Goal: Check status: Check status

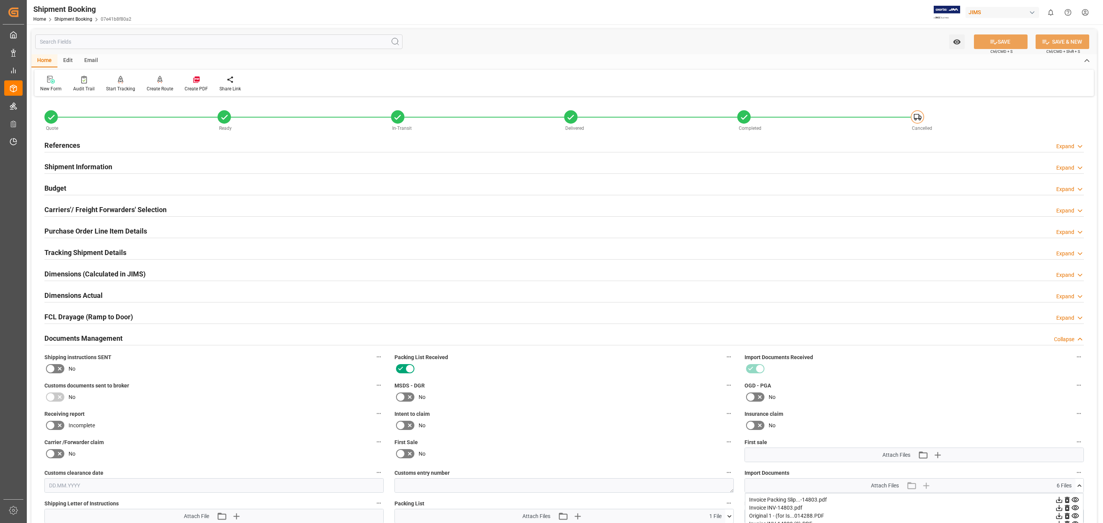
scroll to position [228, 0]
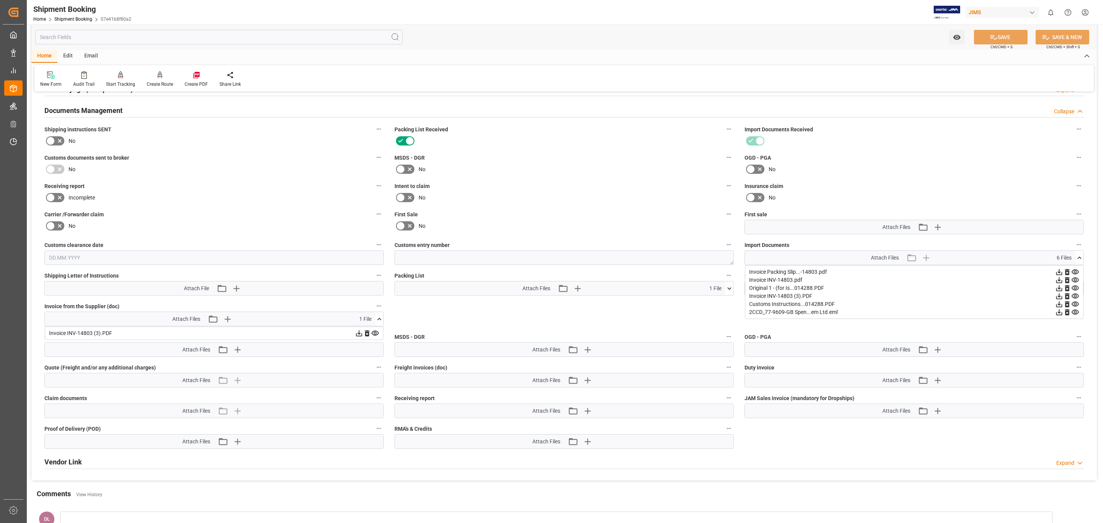
click at [68, 13] on div "Shipment Booking" at bounding box center [82, 8] width 98 height 11
click at [72, 20] on link "Shipment Booking" at bounding box center [73, 18] width 38 height 5
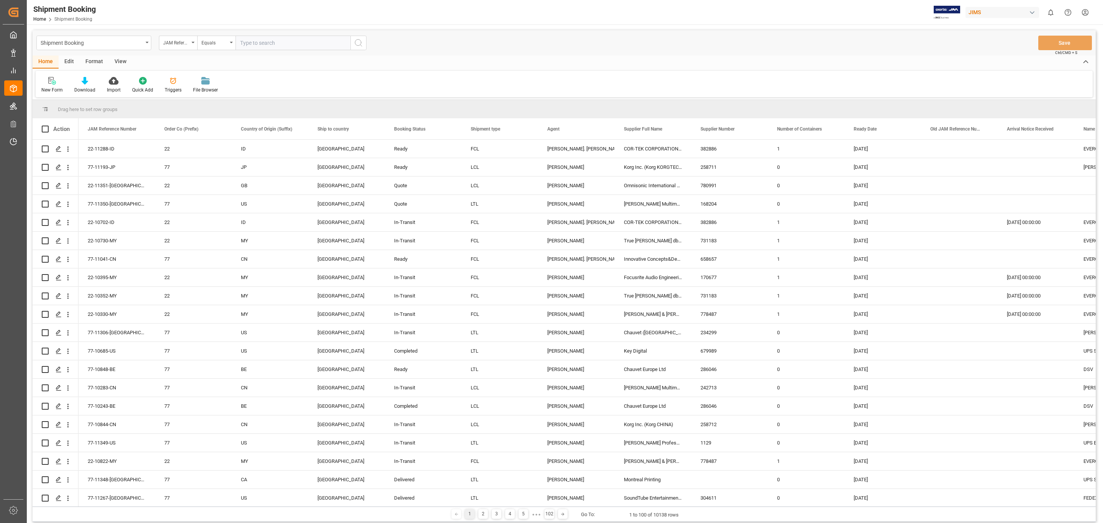
click at [280, 39] on input "text" at bounding box center [292, 43] width 115 height 15
type input "77-10269-[GEOGRAPHIC_DATA]"
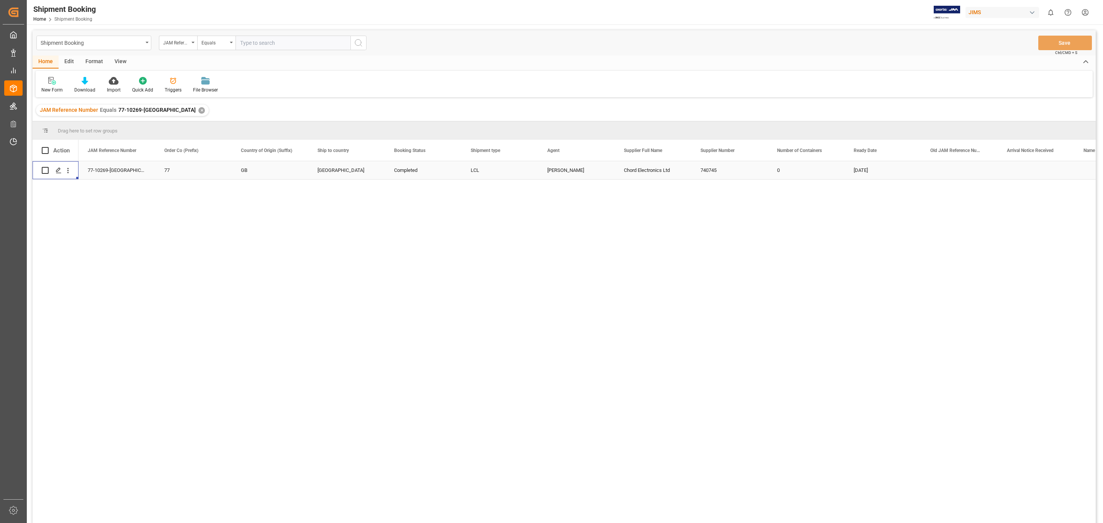
click at [51, 172] on div "Press SPACE to select this row." at bounding box center [56, 170] width 28 height 17
click at [56, 173] on icon "Press SPACE to select this row." at bounding box center [59, 170] width 6 height 6
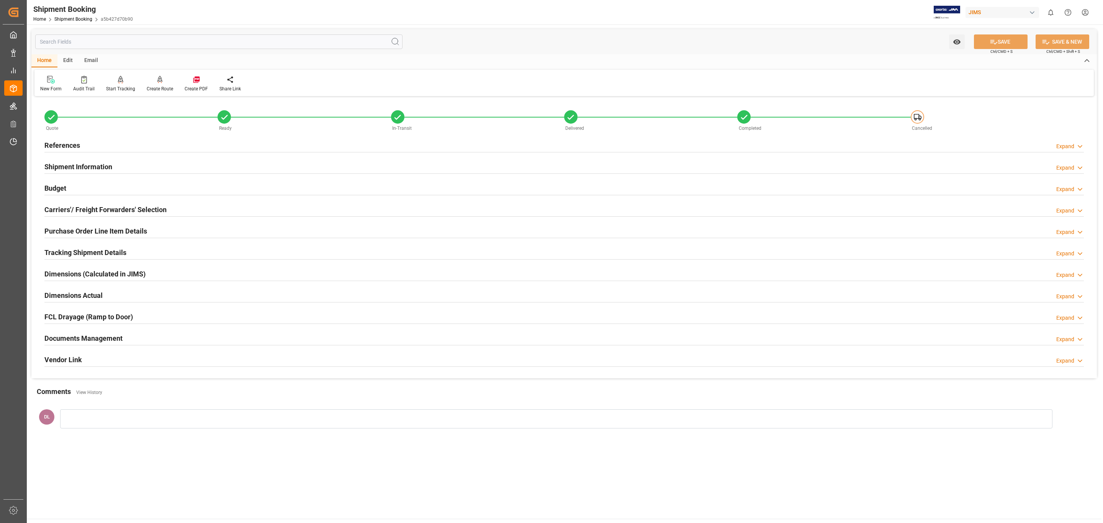
click at [374, 338] on div "Documents Management Expand" at bounding box center [563, 337] width 1039 height 15
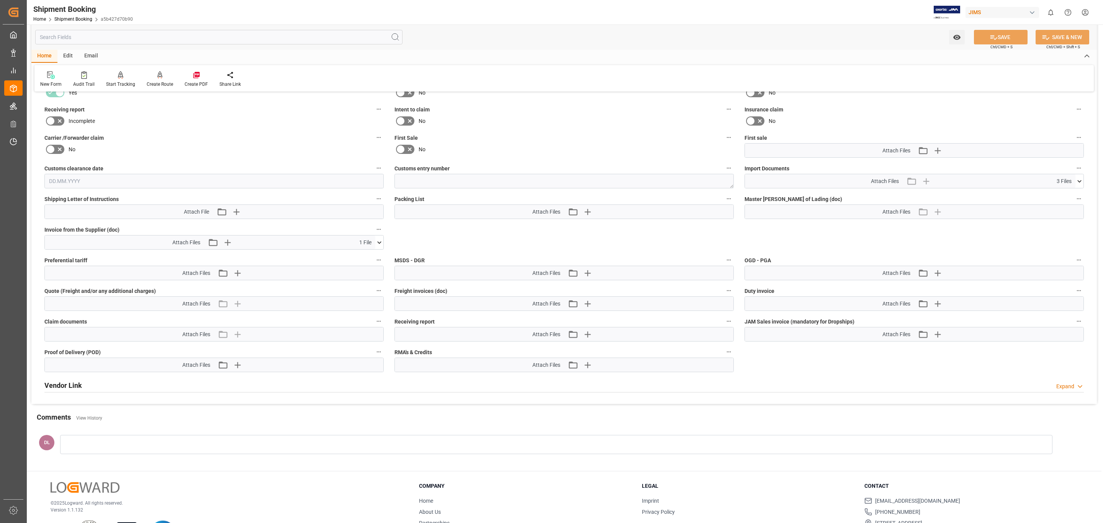
scroll to position [343, 0]
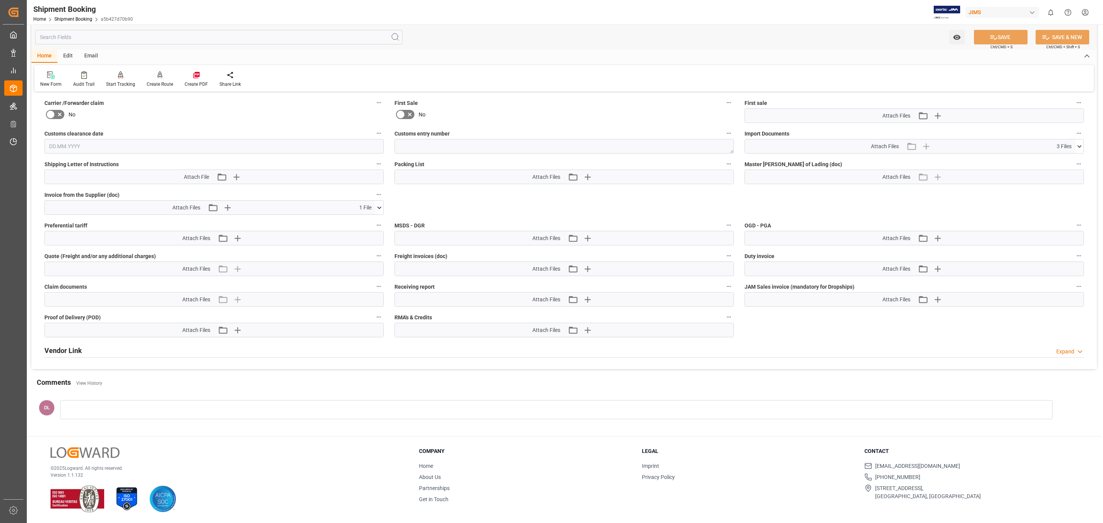
click at [377, 204] on icon at bounding box center [379, 208] width 8 height 8
click at [356, 221] on icon at bounding box center [359, 222] width 8 height 8
click at [373, 219] on icon at bounding box center [374, 221] width 7 height 5
click at [1071, 143] on div "Attach Files 3 Files" at bounding box center [910, 146] width 330 height 14
click at [1081, 145] on icon at bounding box center [1079, 146] width 8 height 8
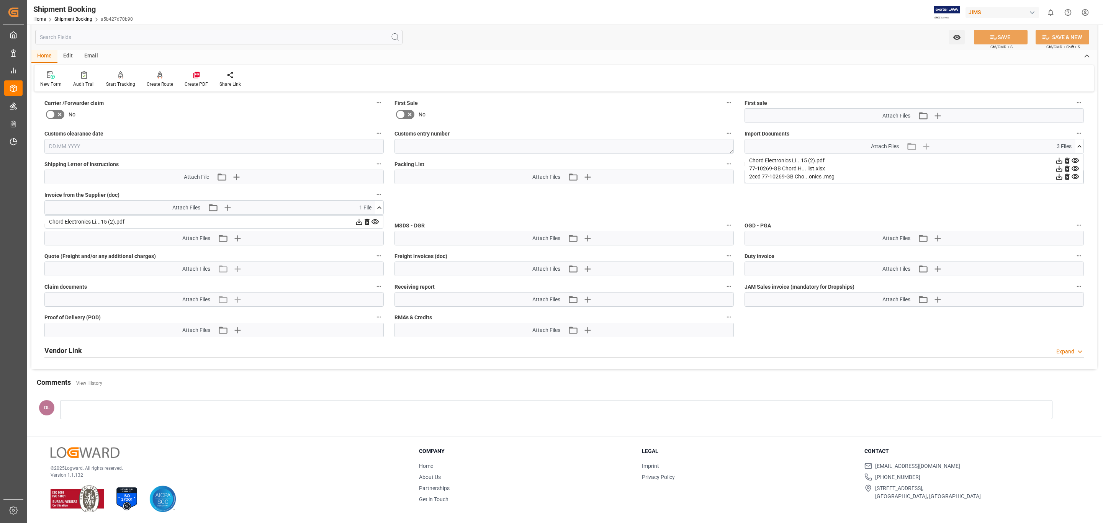
click at [1074, 157] on icon at bounding box center [1075, 161] width 8 height 8
click at [1074, 165] on icon at bounding box center [1075, 169] width 8 height 8
click at [1076, 173] on icon at bounding box center [1075, 177] width 8 height 8
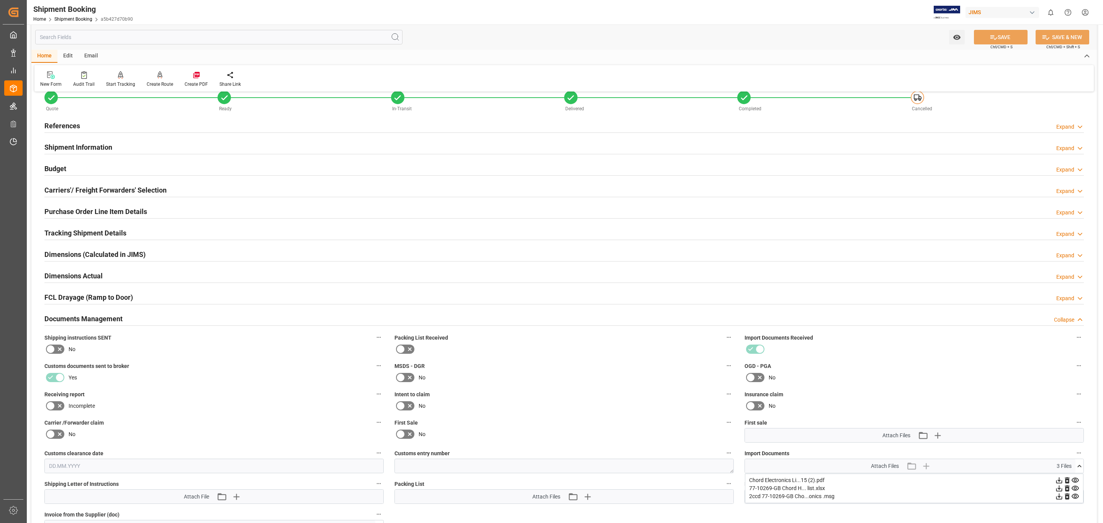
scroll to position [0, 0]
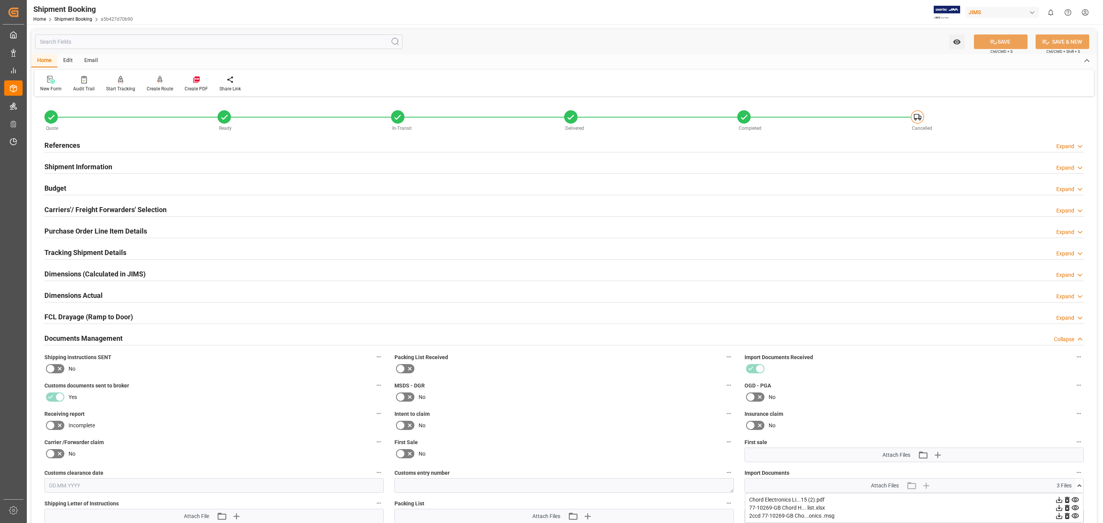
click at [181, 227] on div "Purchase Order Line Item Details Expand" at bounding box center [563, 230] width 1039 height 15
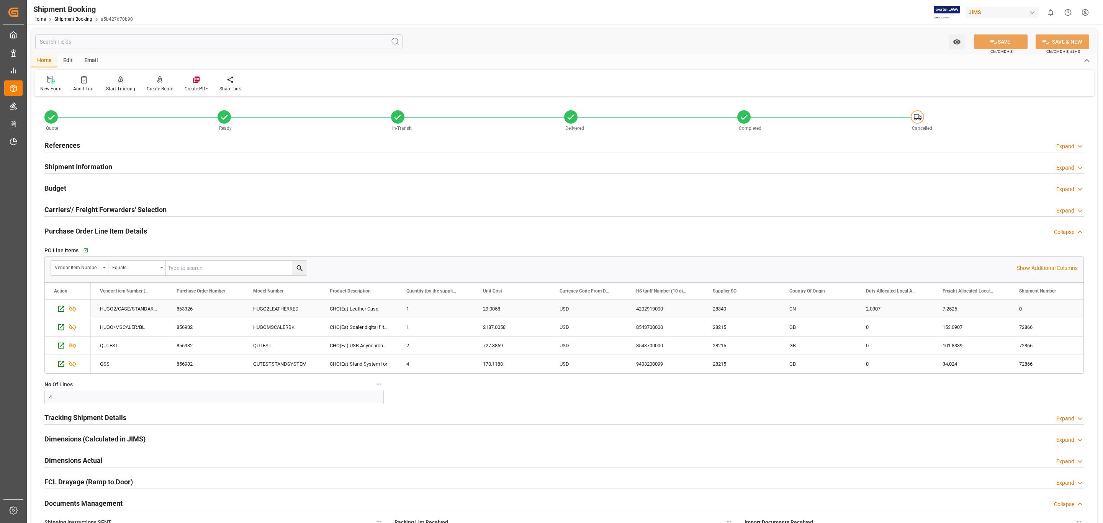
click at [719, 308] on div "28340" at bounding box center [741, 309] width 77 height 18
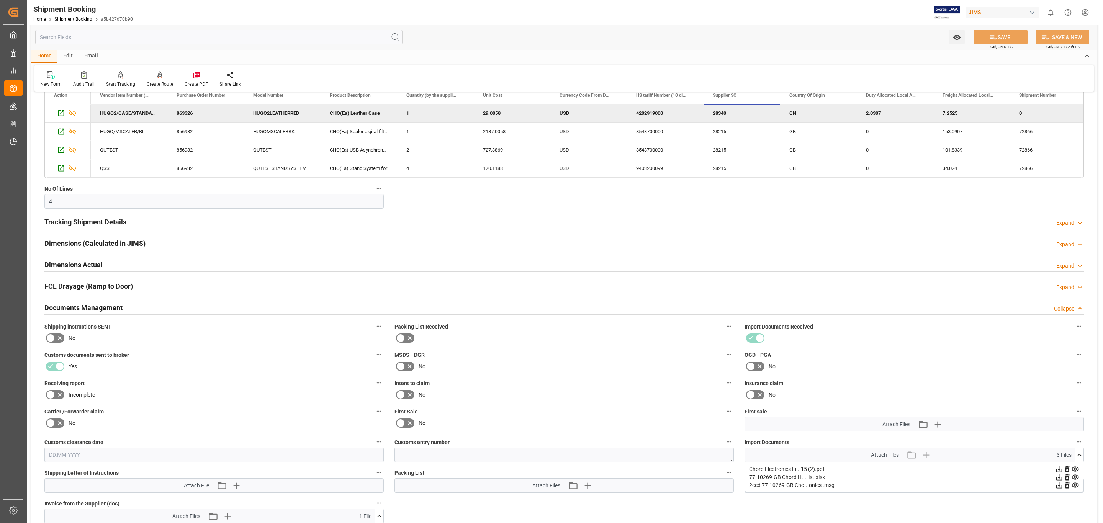
scroll to position [230, 0]
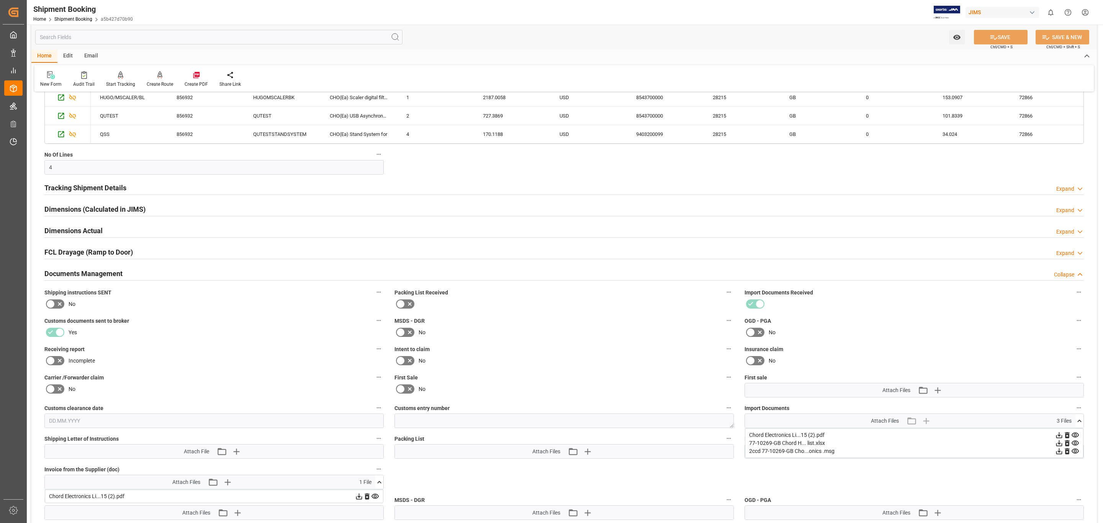
click at [229, 270] on div "Documents Management Collapse" at bounding box center [563, 273] width 1039 height 15
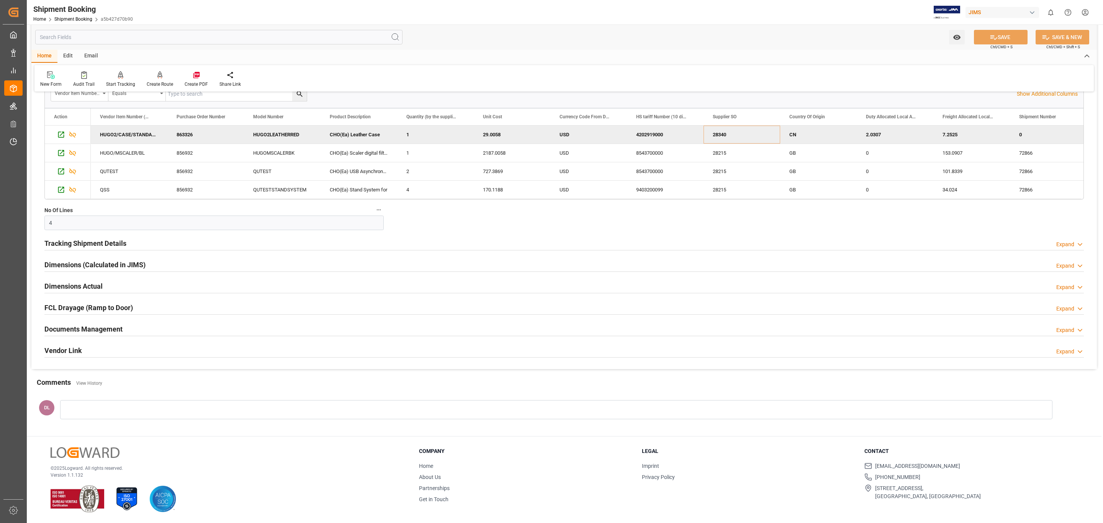
click at [187, 326] on div "Documents Management Expand" at bounding box center [563, 328] width 1039 height 15
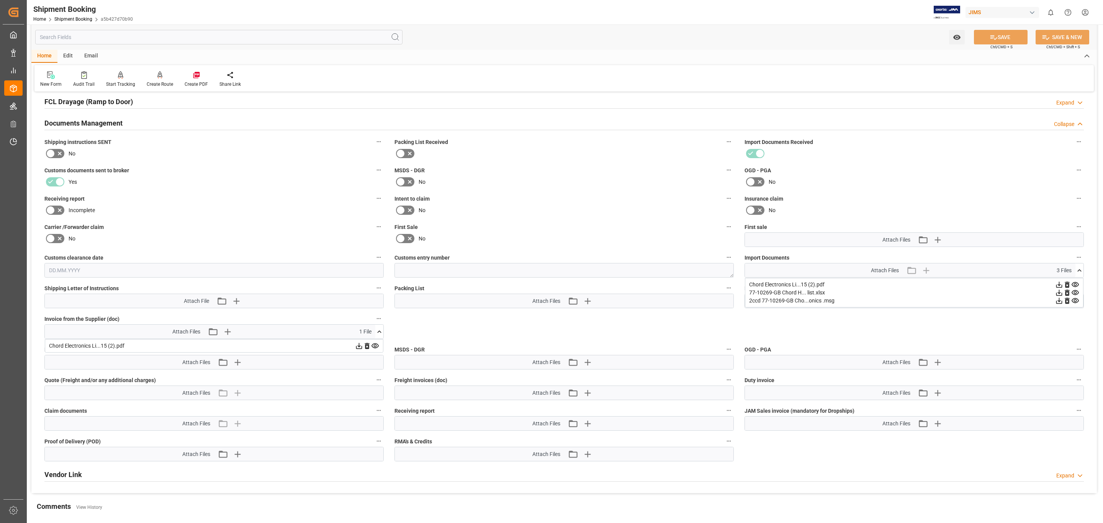
scroll to position [509, 0]
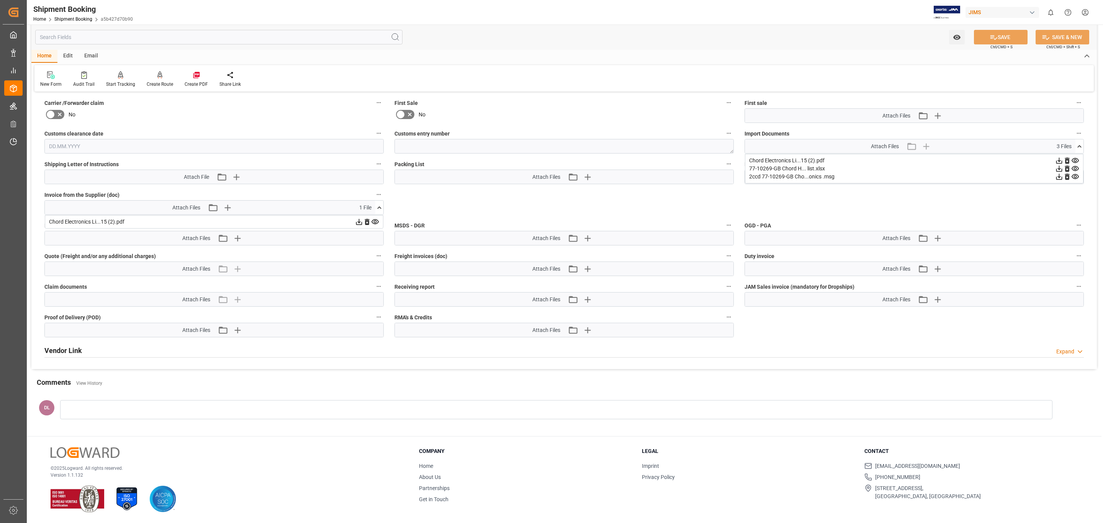
click at [376, 218] on icon at bounding box center [375, 222] width 8 height 8
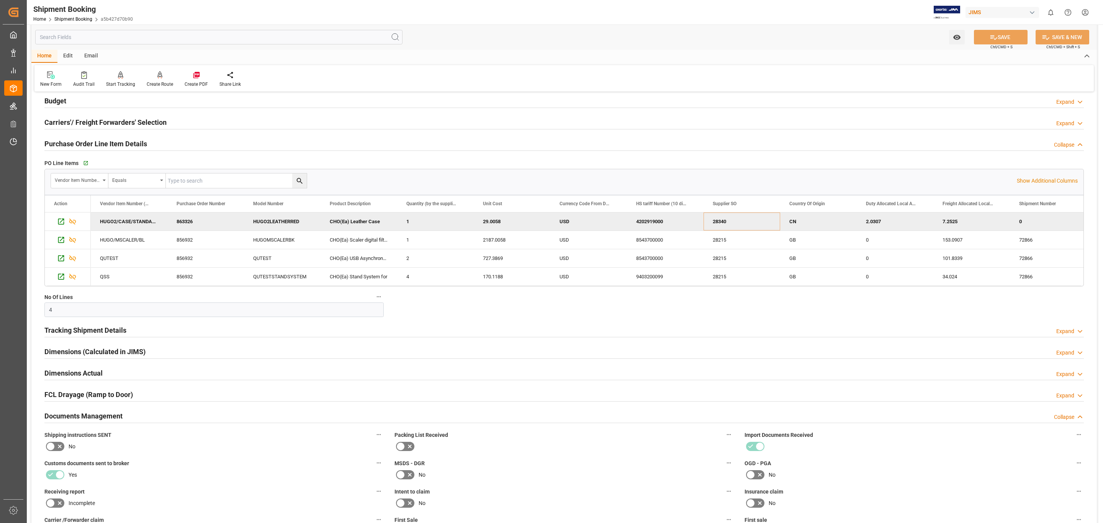
scroll to position [0, 0]
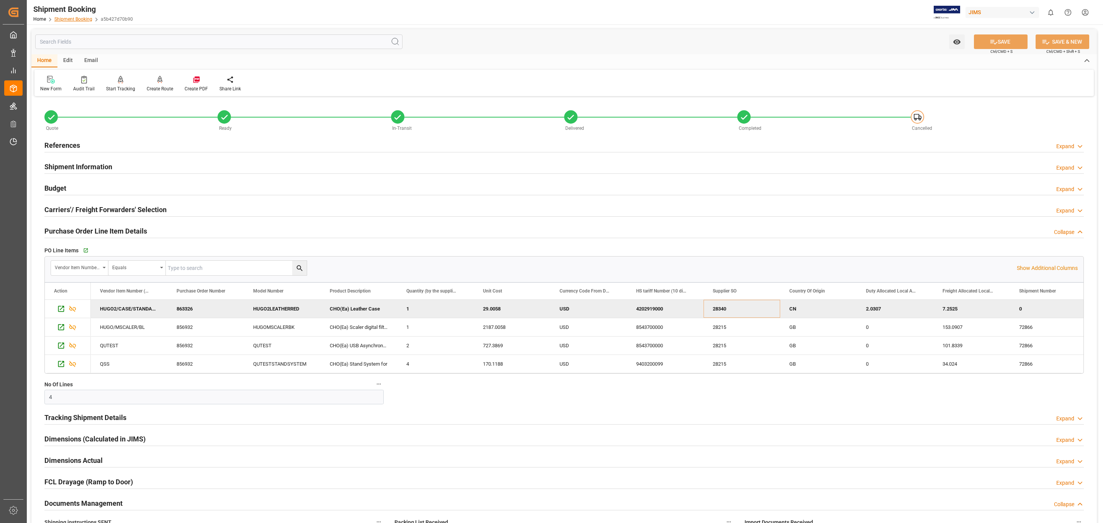
click at [77, 20] on link "Shipment Booking" at bounding box center [73, 18] width 38 height 5
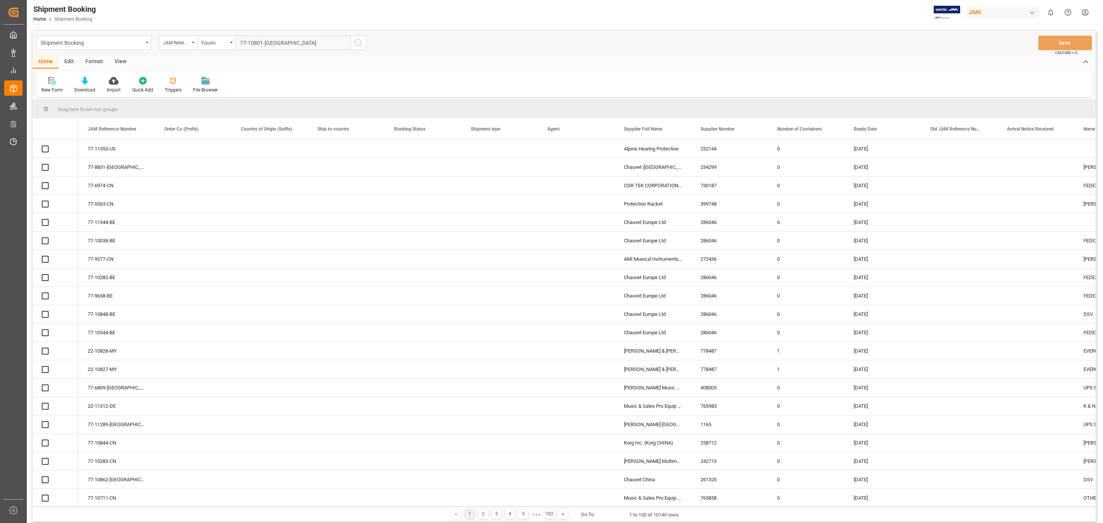
type input "77-10801-[GEOGRAPHIC_DATA]"
click at [361, 46] on icon "search button" at bounding box center [358, 42] width 9 height 9
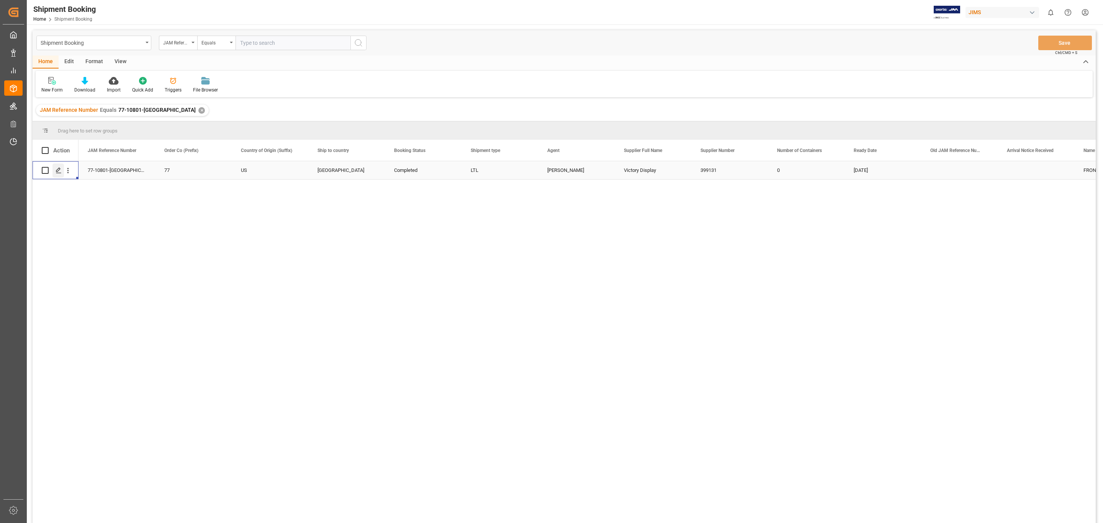
click at [60, 173] on line "Press SPACE to select this row." at bounding box center [58, 173] width 5 height 0
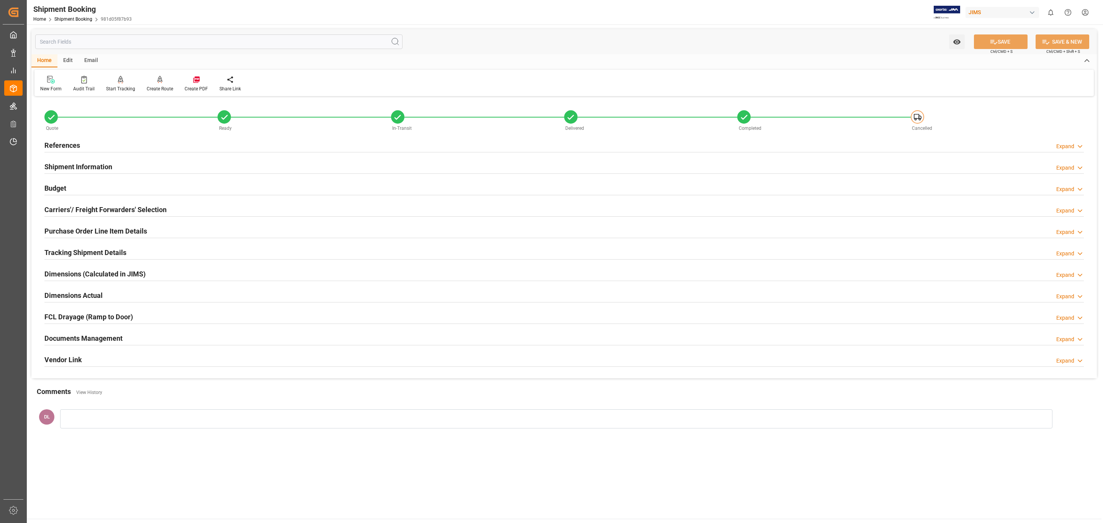
click at [128, 335] on div "Documents Management Expand" at bounding box center [563, 337] width 1039 height 15
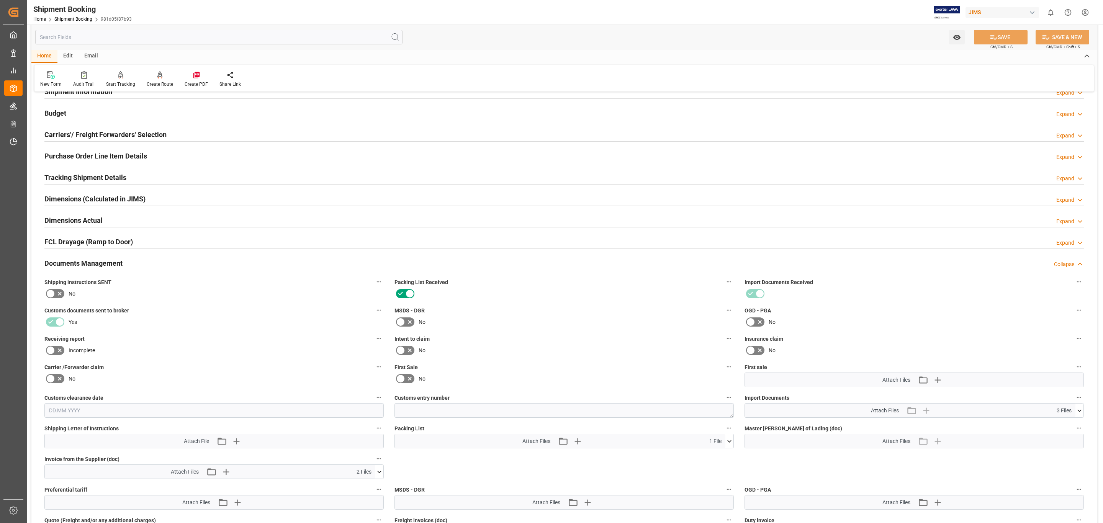
scroll to position [230, 0]
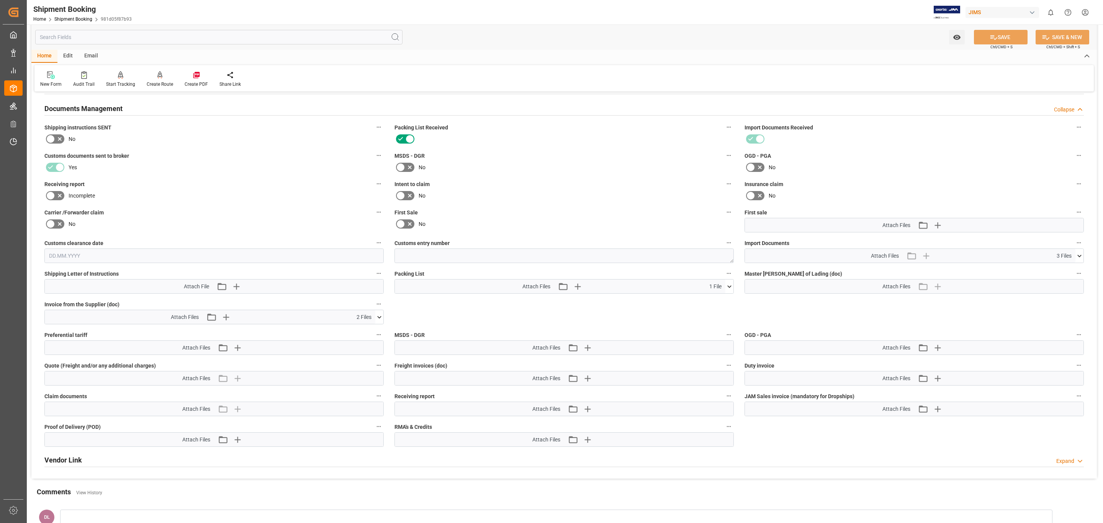
click at [375, 321] on icon at bounding box center [379, 317] width 8 height 8
click at [374, 332] on icon at bounding box center [374, 331] width 7 height 5
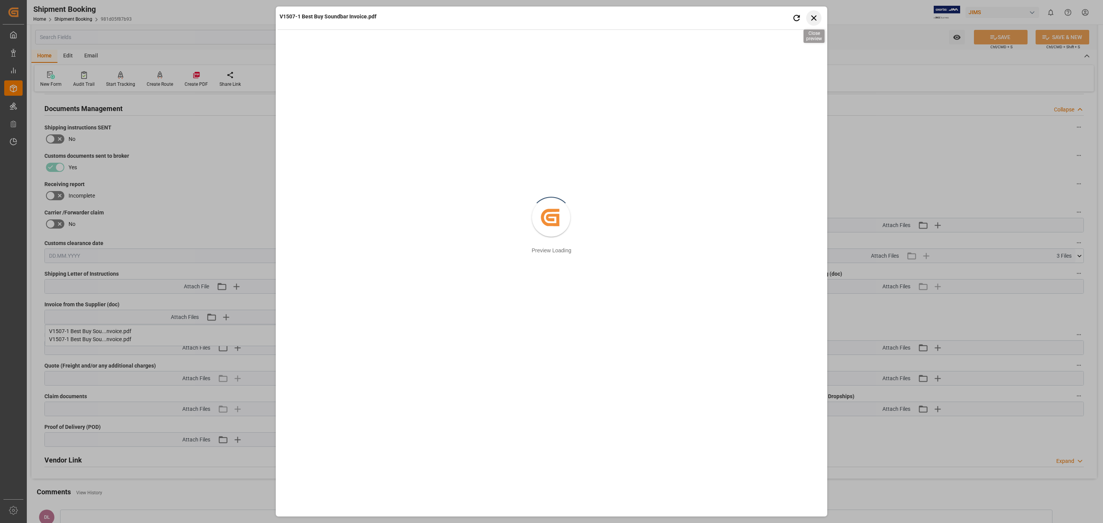
click at [816, 15] on icon "button" at bounding box center [814, 18] width 10 height 10
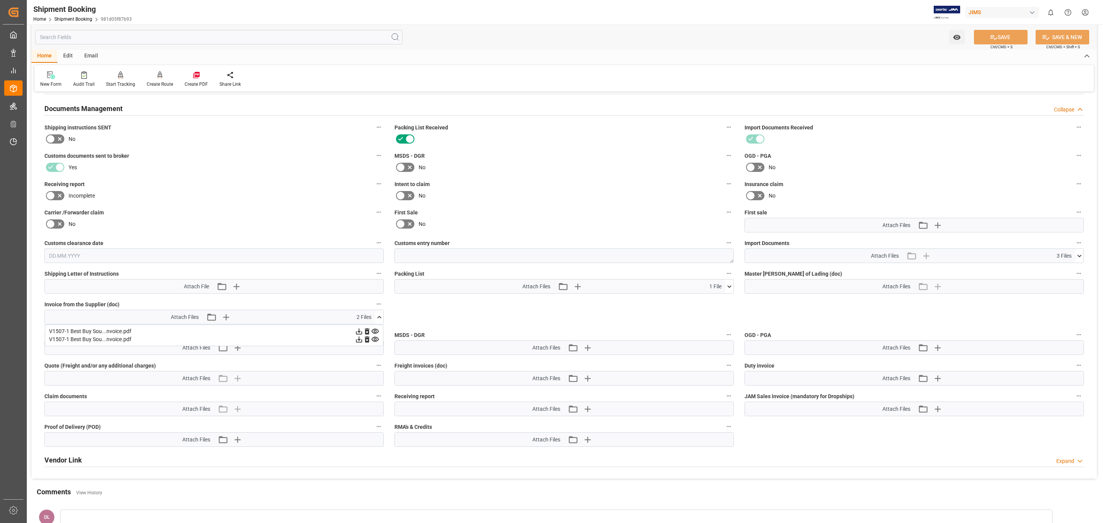
click at [359, 330] on icon at bounding box center [359, 331] width 8 height 8
click at [377, 341] on icon at bounding box center [375, 339] width 8 height 8
click at [72, 17] on link "Shipment Booking" at bounding box center [73, 18] width 38 height 5
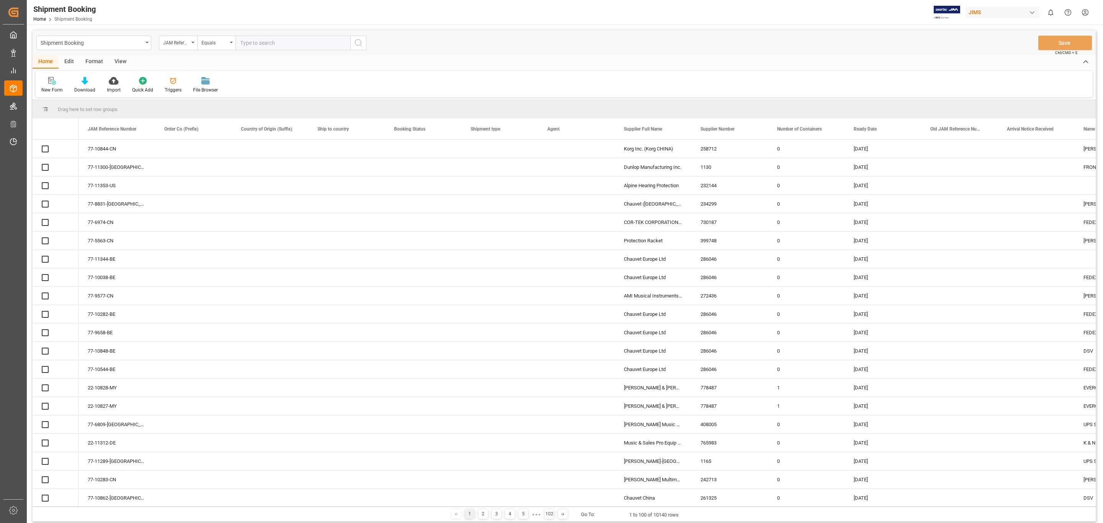
type input "v"
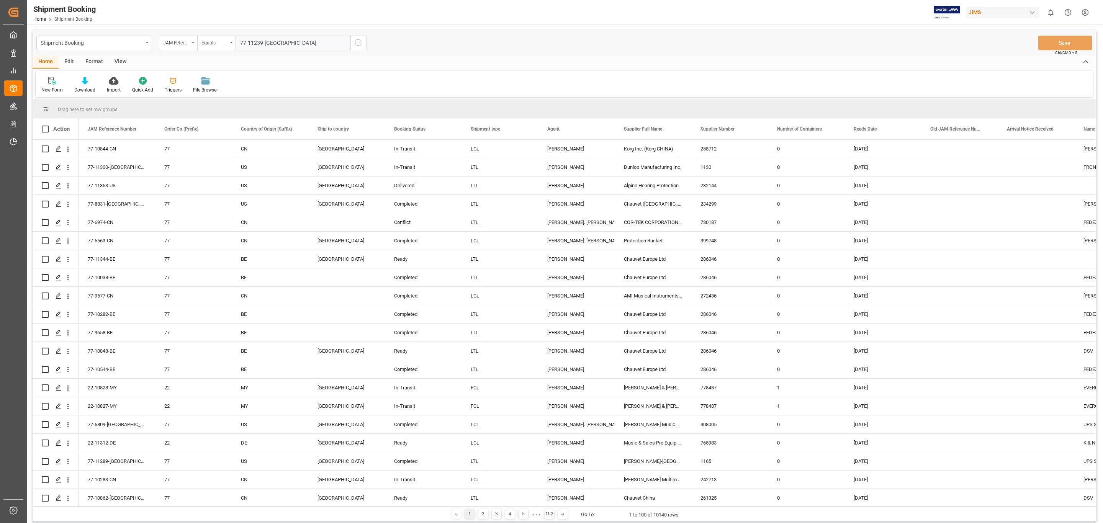
type input "77-11239-[GEOGRAPHIC_DATA]"
click at [360, 40] on icon "search button" at bounding box center [358, 42] width 9 height 9
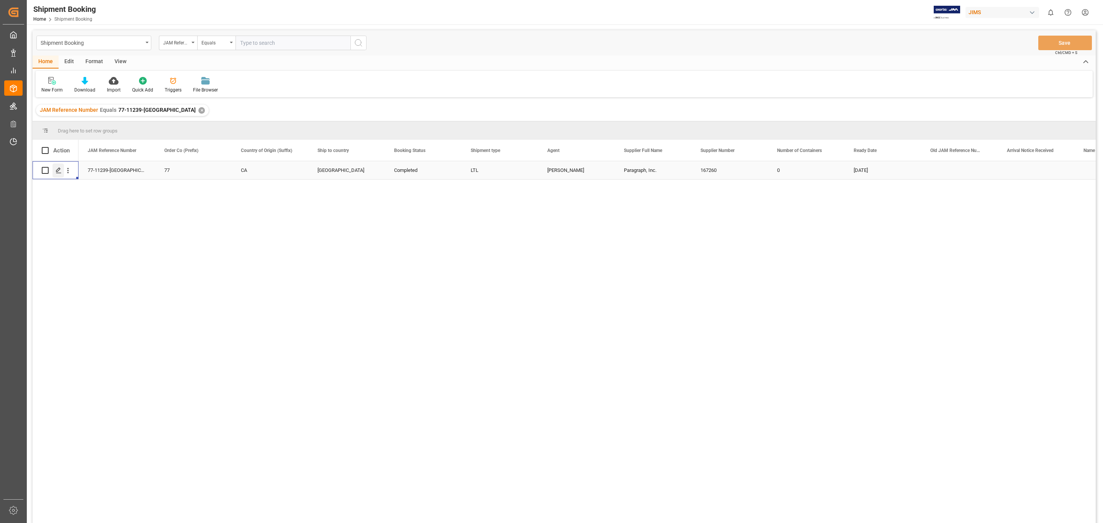
click at [54, 170] on div "Press SPACE to select this row." at bounding box center [57, 170] width 11 height 14
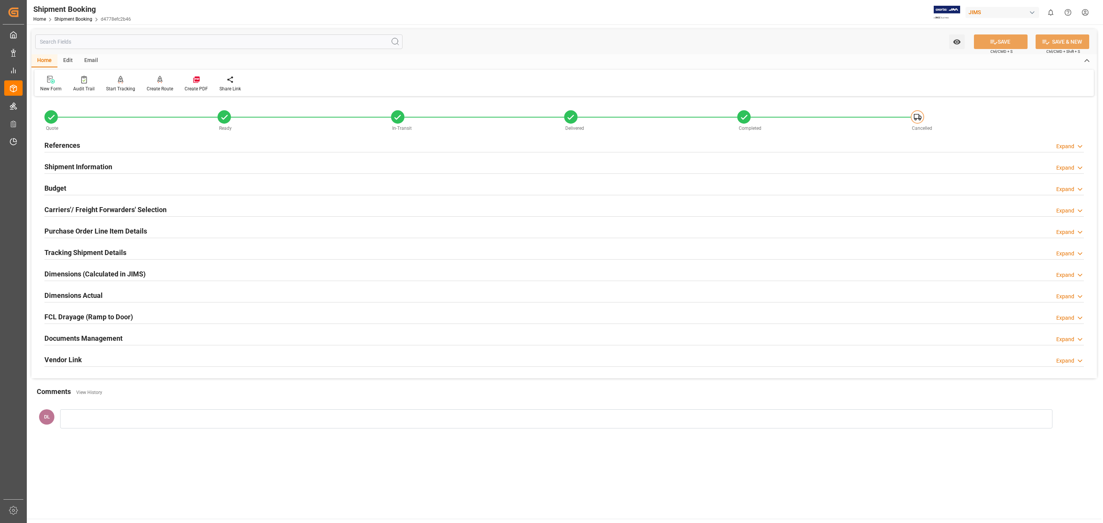
click at [136, 338] on div "Documents Management Expand" at bounding box center [563, 337] width 1039 height 15
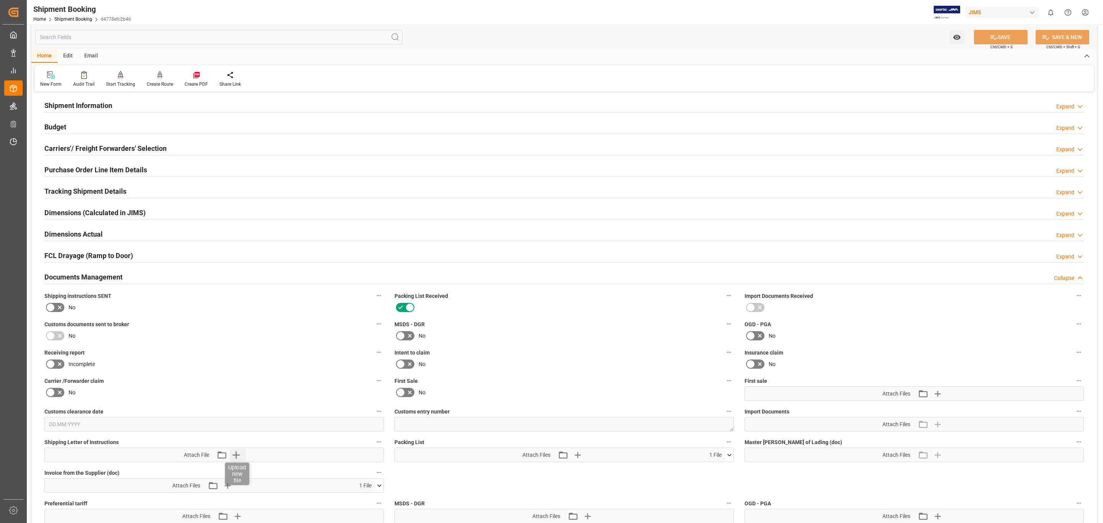
scroll to position [230, 0]
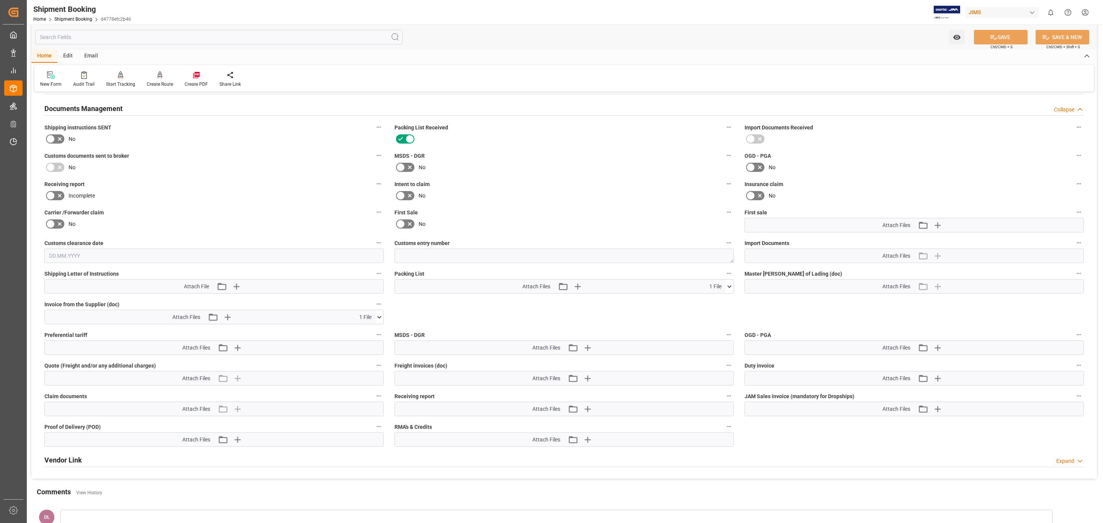
click at [378, 319] on icon at bounding box center [379, 317] width 8 height 8
click at [355, 332] on icon at bounding box center [359, 331] width 8 height 8
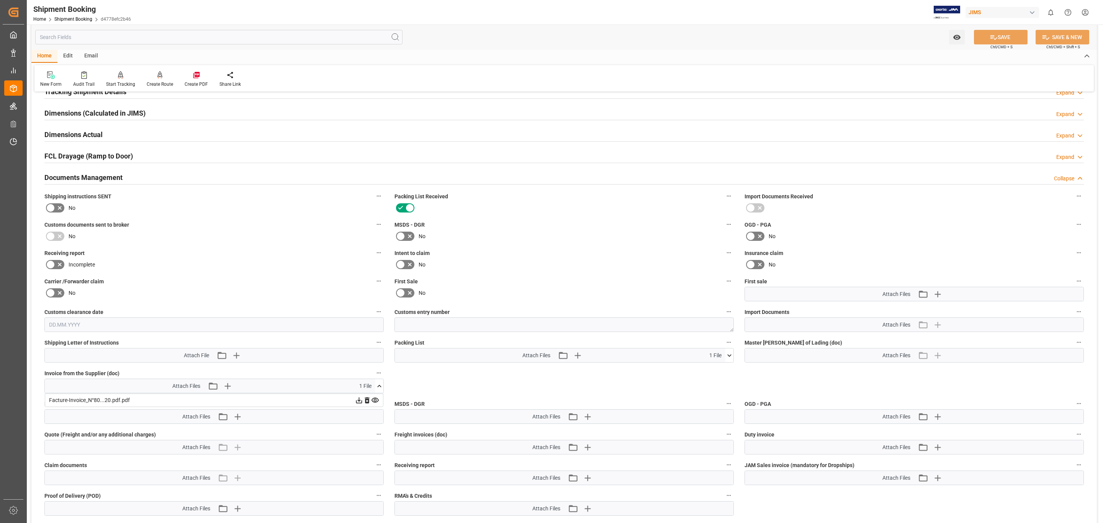
scroll to position [0, 0]
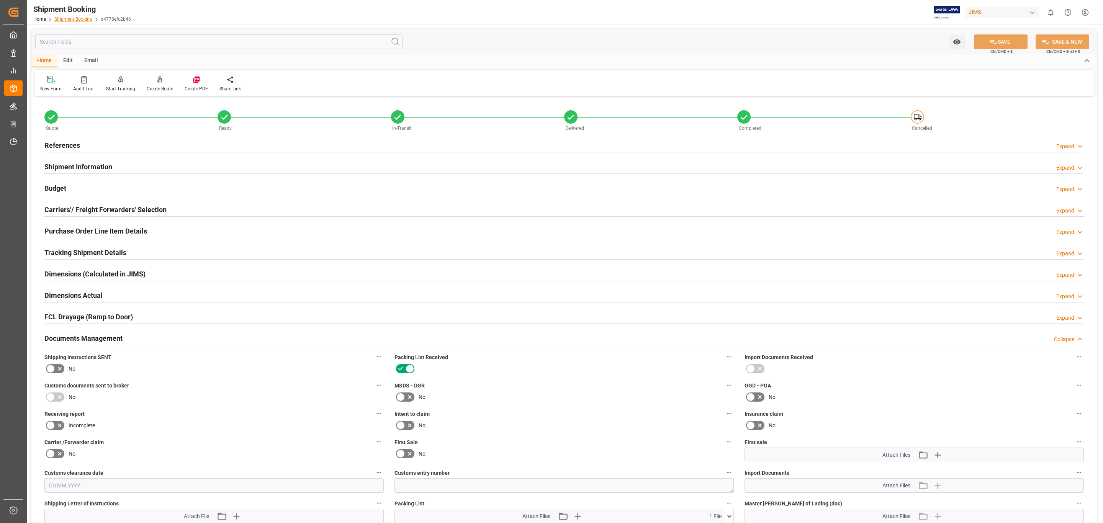
click at [70, 21] on link "Shipment Booking" at bounding box center [73, 18] width 38 height 5
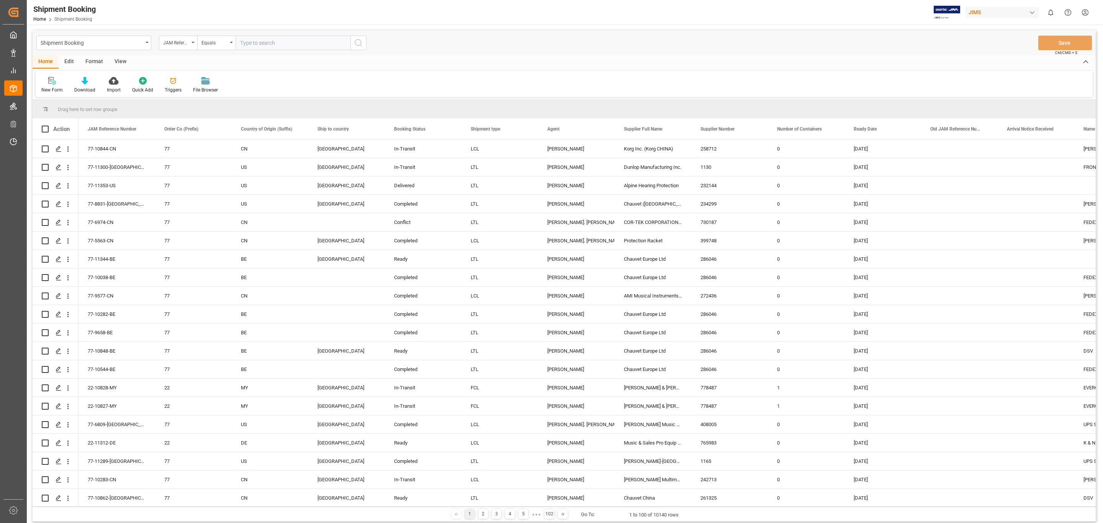
click at [268, 42] on input "text" at bounding box center [292, 43] width 115 height 15
paste input "77-11296-[GEOGRAPHIC_DATA]"
type input "77-11296-[GEOGRAPHIC_DATA]"
click at [360, 44] on icon "search button" at bounding box center [358, 42] width 9 height 9
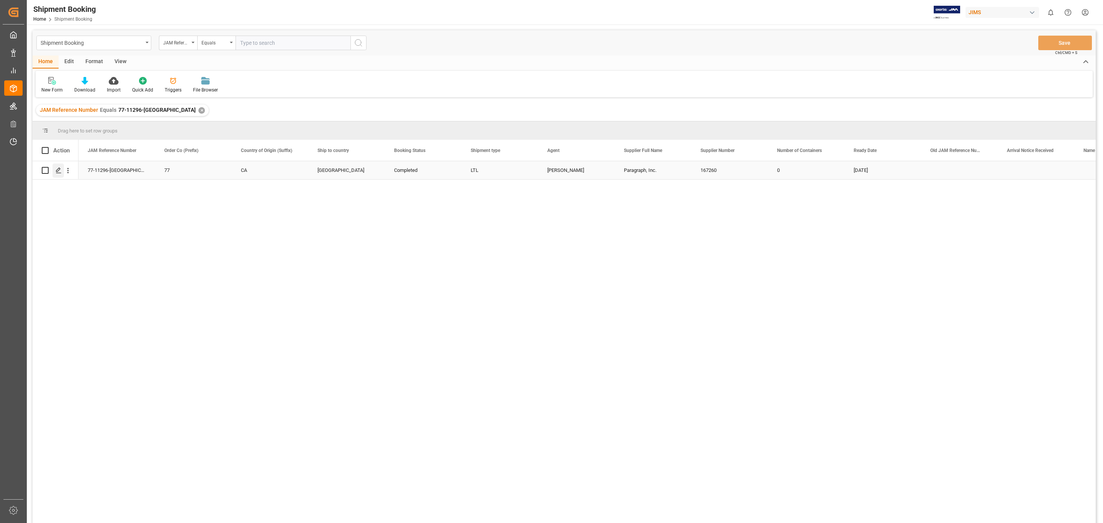
click at [54, 167] on div "Press SPACE to select this row." at bounding box center [57, 170] width 11 height 14
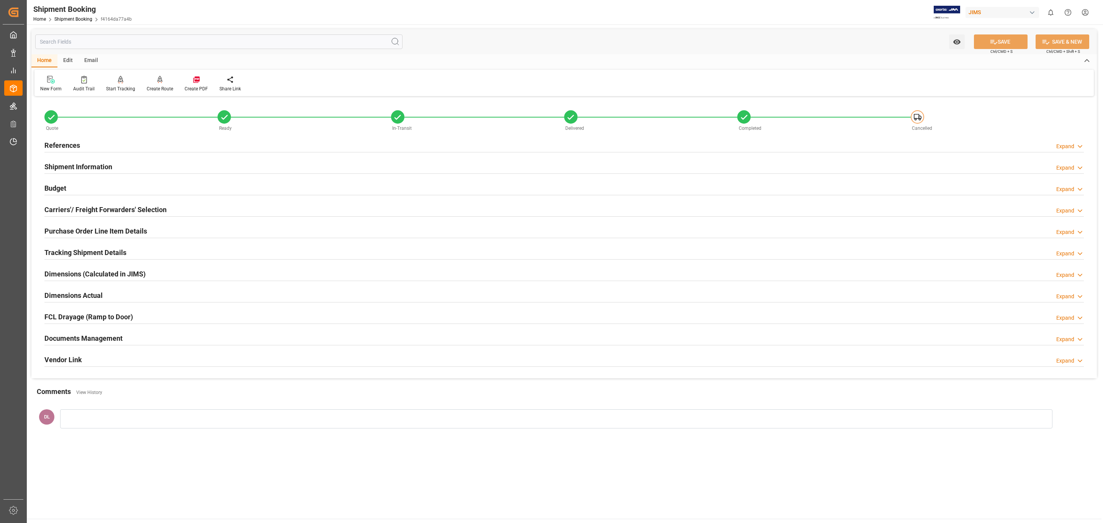
click at [105, 333] on div "Documents Management" at bounding box center [83, 337] width 78 height 15
